Goal: Transaction & Acquisition: Book appointment/travel/reservation

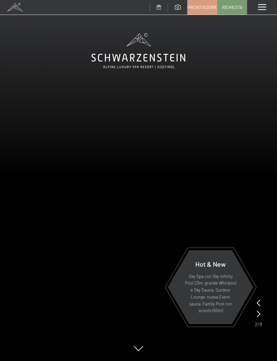
click at [199, 11] on link "Prenotazione" at bounding box center [201, 7] width 29 height 14
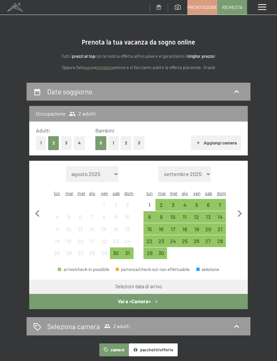
click at [83, 141] on button "4" at bounding box center [79, 143] width 11 height 14
click at [118, 250] on div "30" at bounding box center [115, 255] width 10 height 10
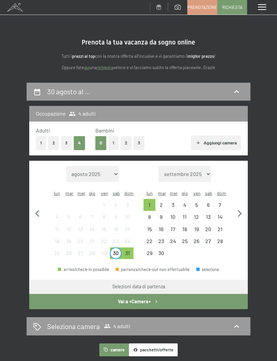
click at [165, 202] on div "2" at bounding box center [161, 207] width 10 height 10
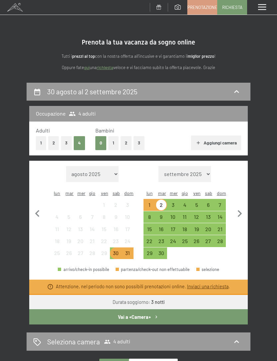
click at [188, 199] on div "4" at bounding box center [184, 204] width 10 height 10
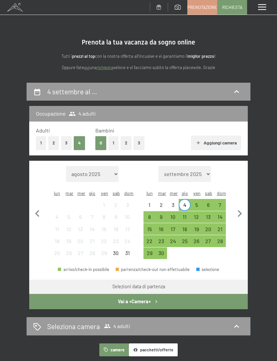
click at [219, 202] on div "7" at bounding box center [220, 207] width 10 height 10
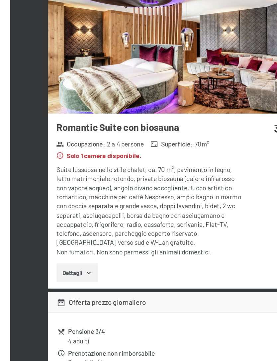
scroll to position [299, 0]
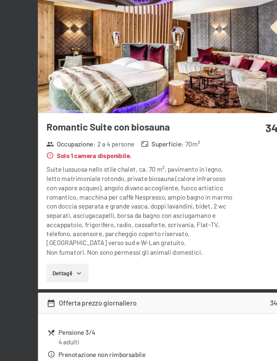
click at [62, 269] on button "Dettagli" at bounding box center [52, 276] width 32 height 15
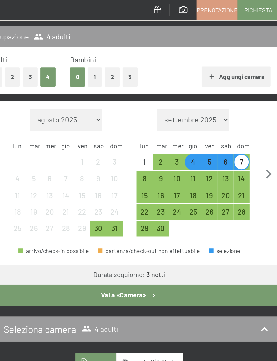
scroll to position [0, 0]
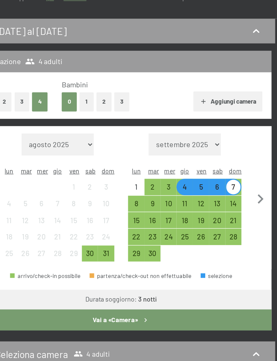
click at [168, 202] on div "3" at bounding box center [173, 207] width 10 height 10
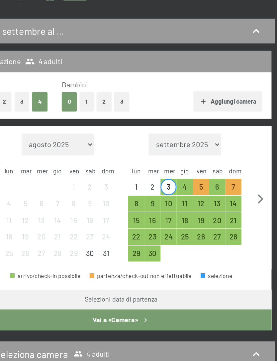
click at [215, 202] on div "7" at bounding box center [220, 207] width 10 height 10
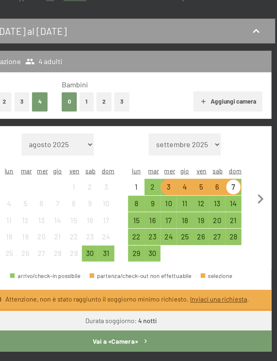
click at [165, 279] on div "Attenzione, non è stato raggiunto il soggiorno minimo richiesto. Inviaci una ri…" at bounding box center [138, 286] width 218 height 15
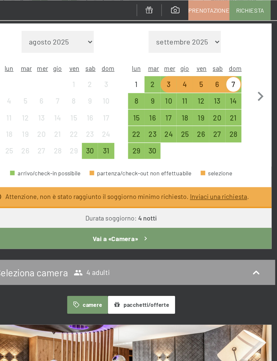
scroll to position [139, 0]
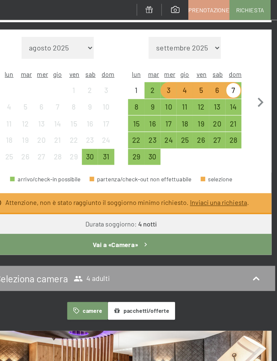
click at [168, 87] on div "17" at bounding box center [173, 92] width 10 height 10
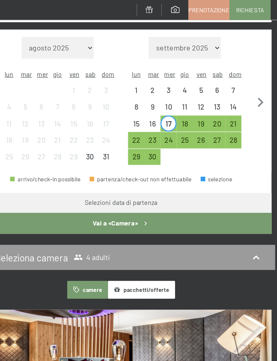
click at [215, 87] on div "21" at bounding box center [220, 92] width 10 height 10
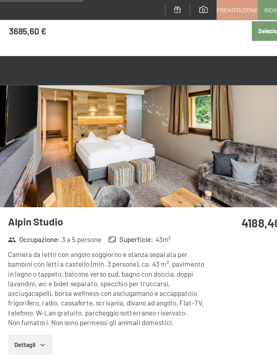
scroll to position [926, 0]
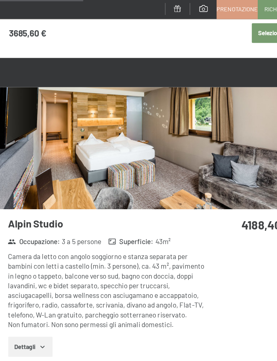
click at [58, 250] on icon "button" at bounding box center [60, 252] width 5 height 5
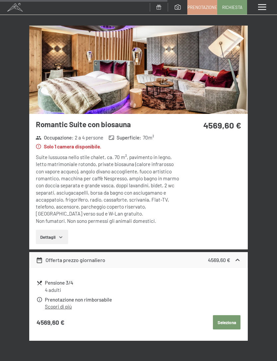
scroll to position [1732, 0]
select select "2025-09-01"
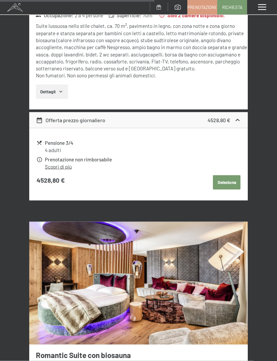
scroll to position [1739, 0]
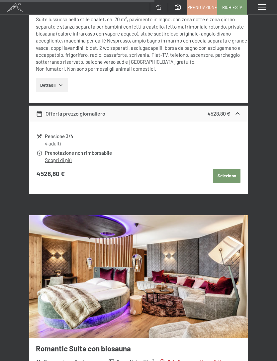
select select "2025-10-01"
select select "2025-09-01"
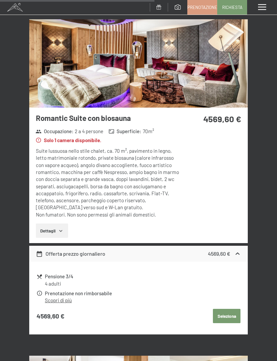
select select "2025-09-01"
select select "2025-10-01"
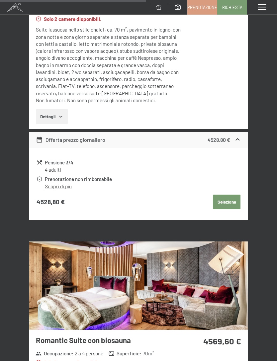
scroll to position [1508, 0]
